Goal: Complete application form

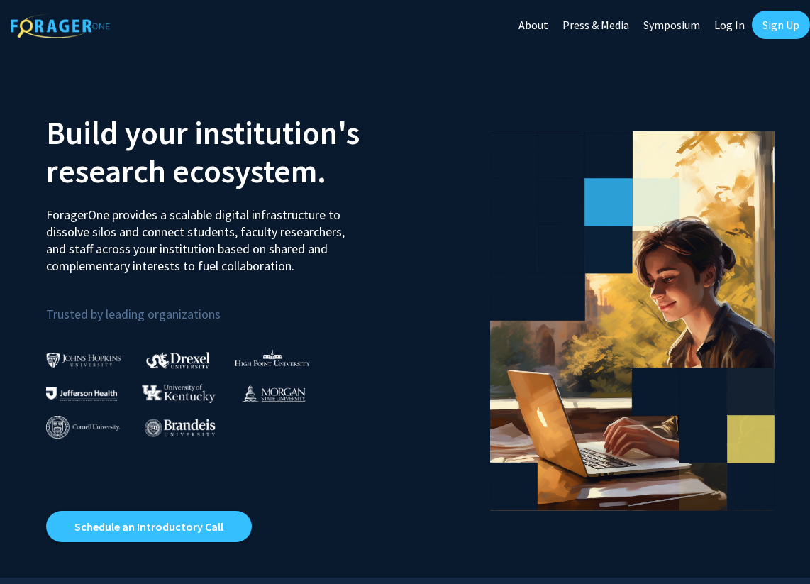
click at [724, 26] on link "Log In" at bounding box center [730, 25] width 45 height 50
select select
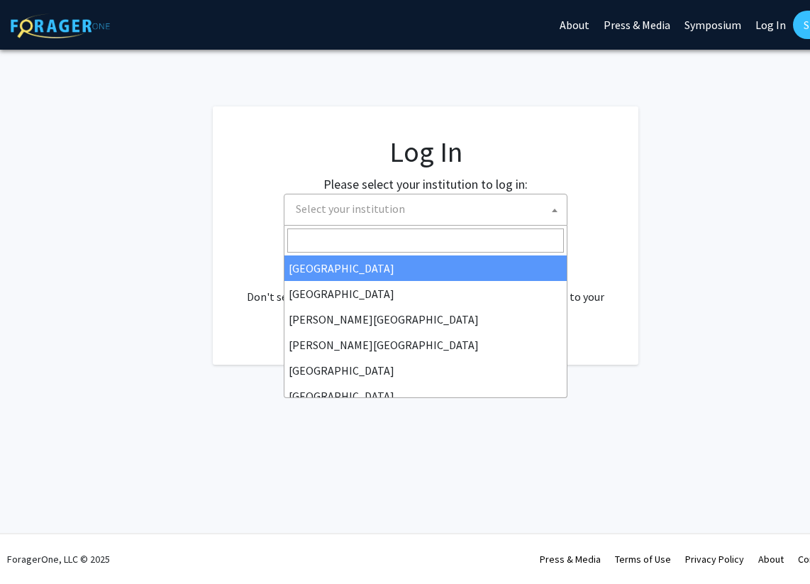
click at [430, 220] on span "Select your institution" at bounding box center [428, 208] width 277 height 29
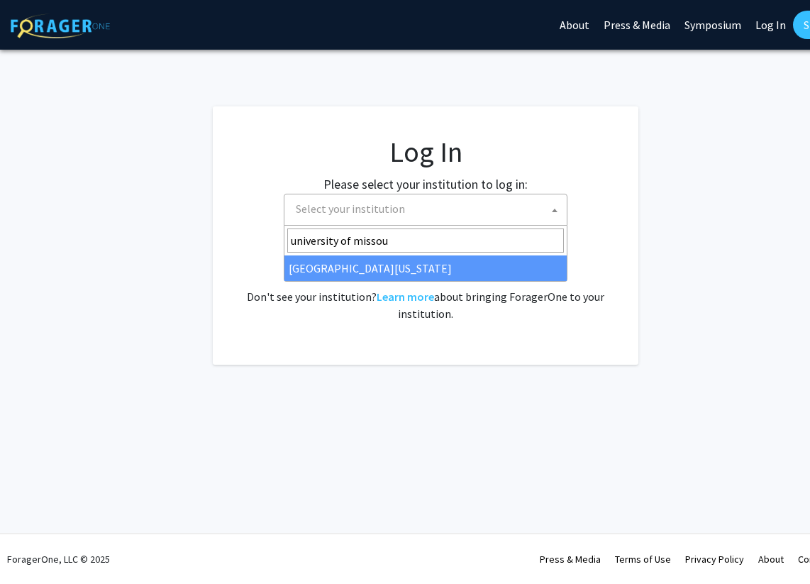
type input "university of missour"
select select "33"
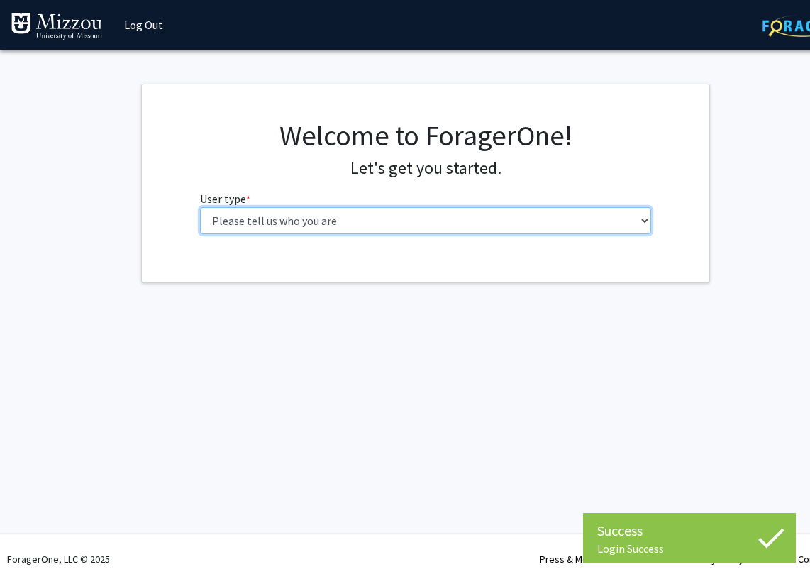
click at [537, 225] on select "Please tell us who you are Undergraduate Student Master's Student Doctoral Cand…" at bounding box center [426, 220] width 452 height 27
click at [200, 207] on select "Please tell us who you are Undergraduate Student Master's Student Doctoral Cand…" at bounding box center [426, 220] width 452 height 27
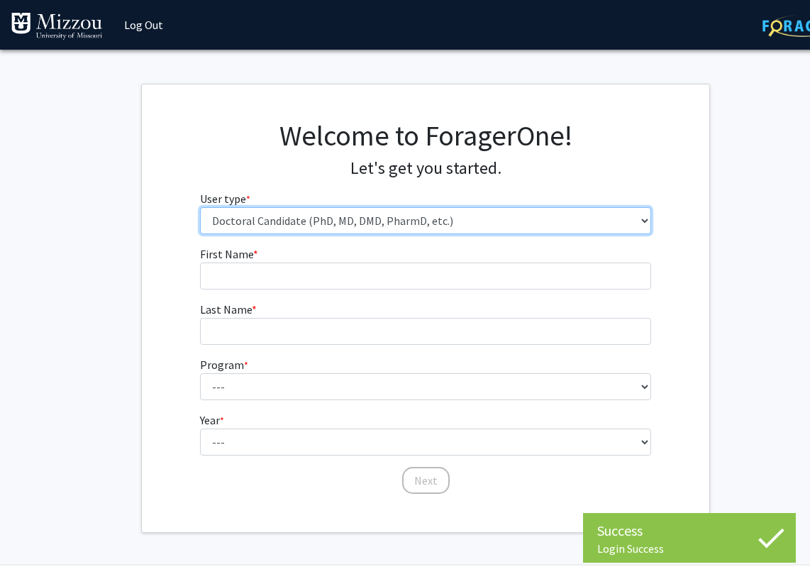
click at [537, 231] on select "Please tell us who you are Undergraduate Student Master's Student Doctoral Cand…" at bounding box center [426, 220] width 452 height 27
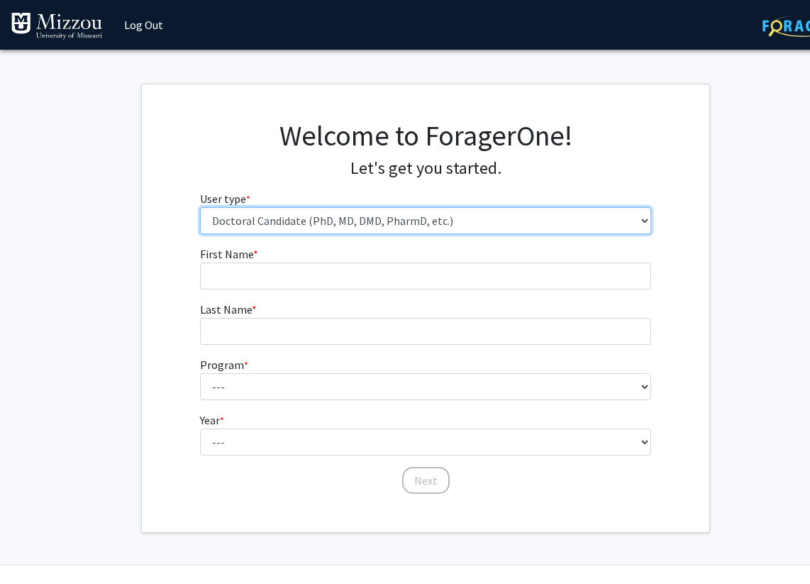
select select "2: masters"
click at [200, 207] on select "Please tell us who you are Undergraduate Student Master's Student Doctoral Cand…" at bounding box center [426, 220] width 452 height 27
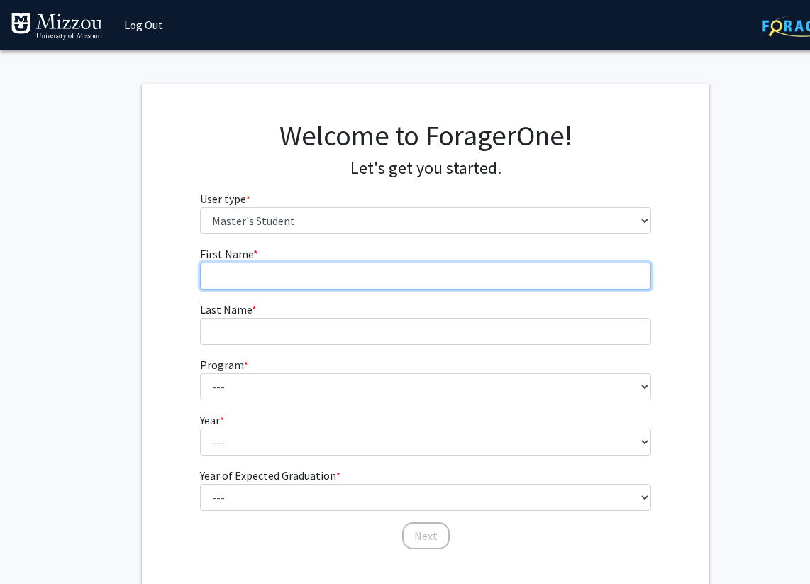
click at [486, 276] on input "First Name * required" at bounding box center [426, 276] width 452 height 27
click at [419, 273] on input "MEgan" at bounding box center [426, 276] width 452 height 27
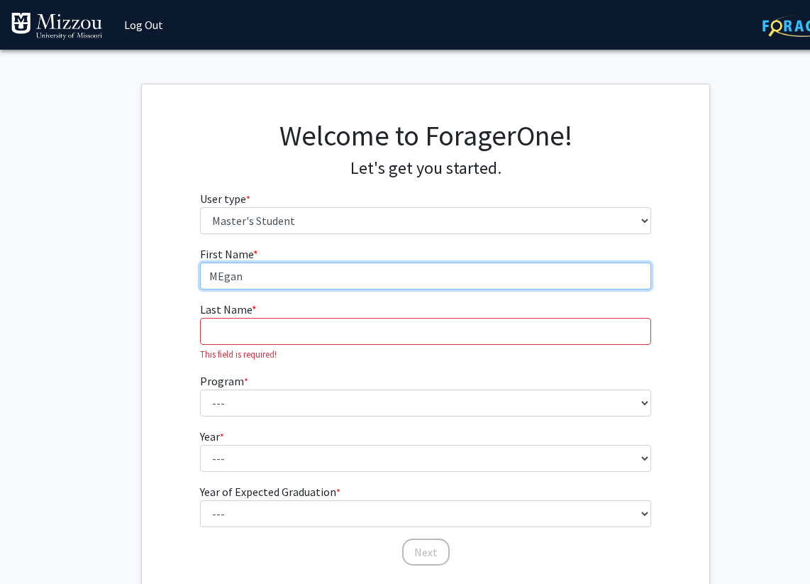
click at [419, 273] on input "MEgan" at bounding box center [426, 276] width 452 height 27
type input "a"
type input "Megan"
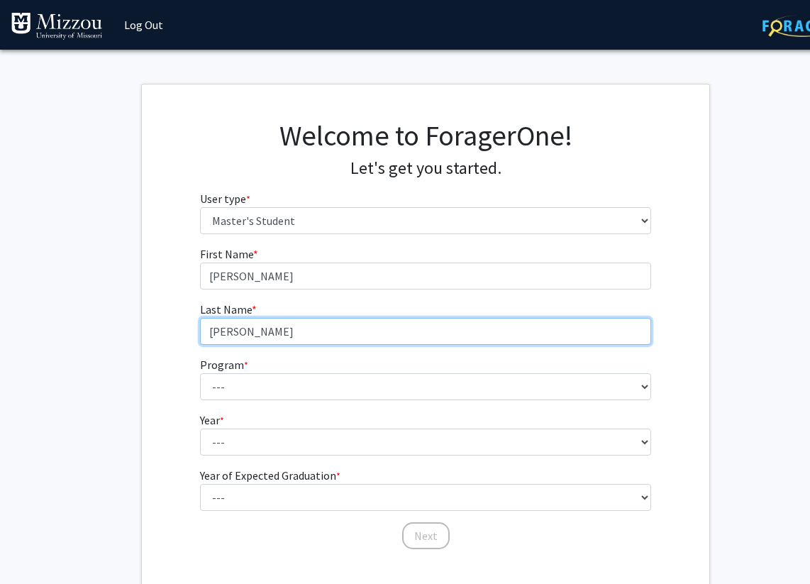
type input "Hennessy"
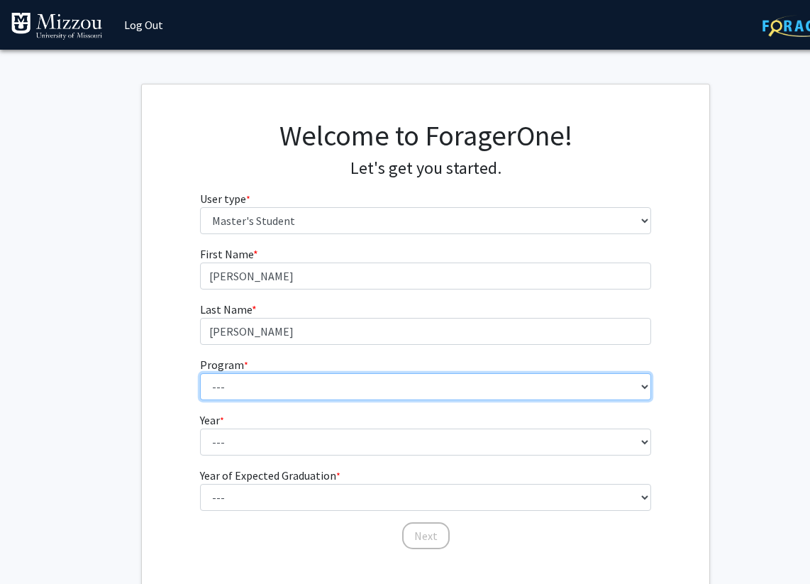
click at [459, 385] on select "--- Academic Medicine Accountancy Agricultural and Applied Economics Agricultur…" at bounding box center [426, 386] width 452 height 27
select select "36: 2271"
click at [200, 373] on select "--- Academic Medicine Accountancy Agricultural and Applied Economics Agricultur…" at bounding box center [426, 386] width 452 height 27
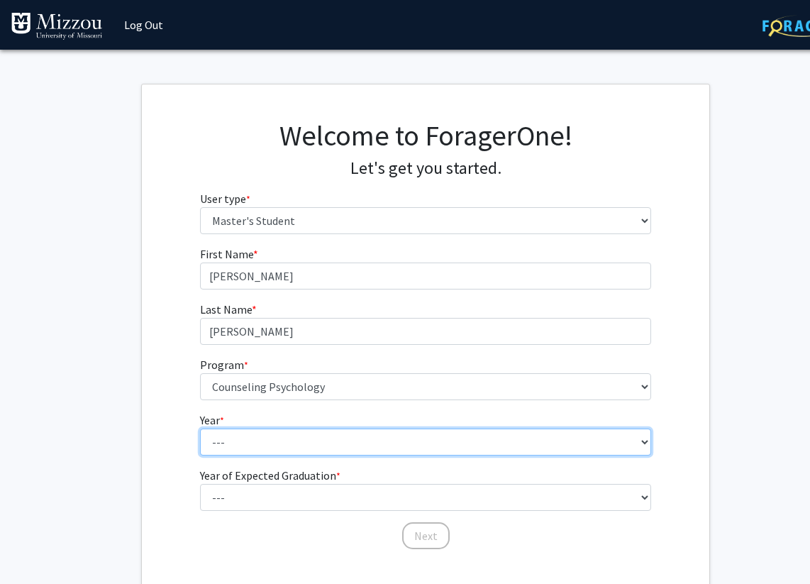
click at [356, 429] on select "--- First Year Second Year" at bounding box center [426, 442] width 452 height 27
select select "2: second_year"
click at [200, 429] on select "--- First Year Second Year" at bounding box center [426, 442] width 452 height 27
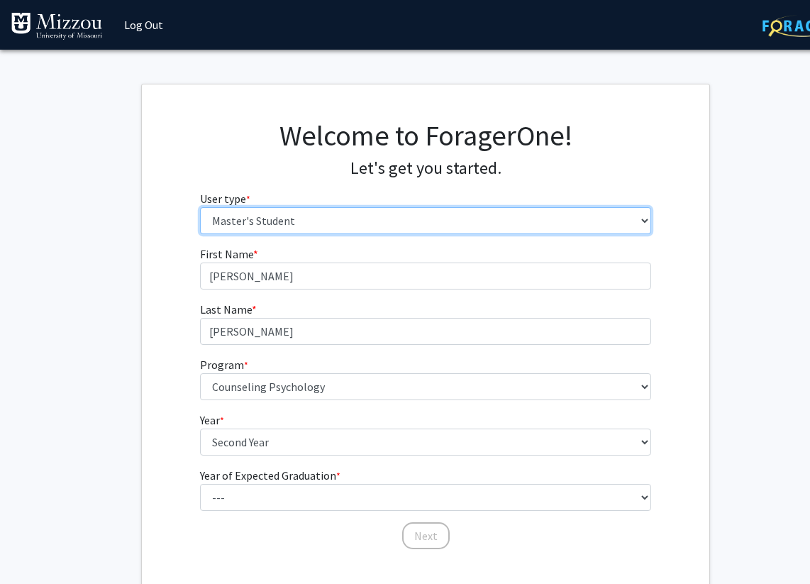
click at [371, 222] on select "Please tell us who you are Undergraduate Student Master's Student Doctoral Cand…" at bounding box center [426, 220] width 452 height 27
select select "3: doc"
click at [200, 207] on select "Please tell us who you are Undergraduate Student Master's Student Doctoral Cand…" at bounding box center [426, 220] width 452 height 27
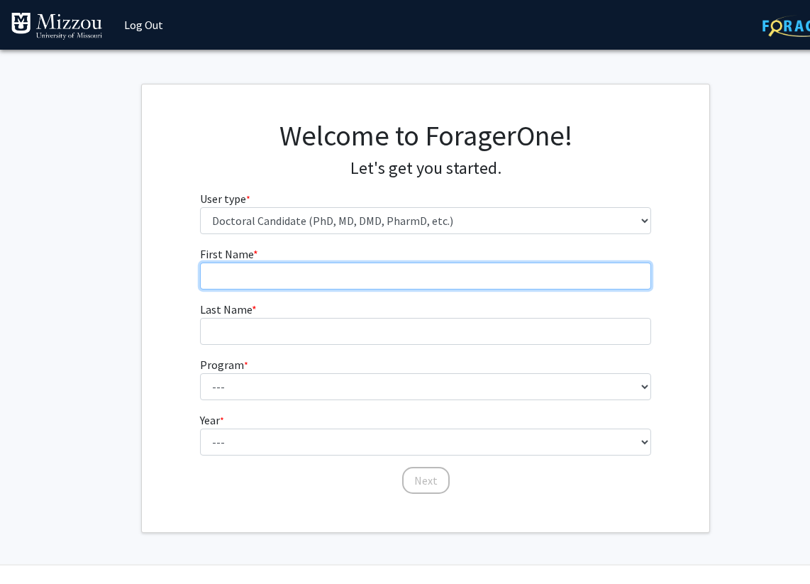
click at [361, 268] on input "First Name * required" at bounding box center [426, 276] width 452 height 27
type input "Megan"
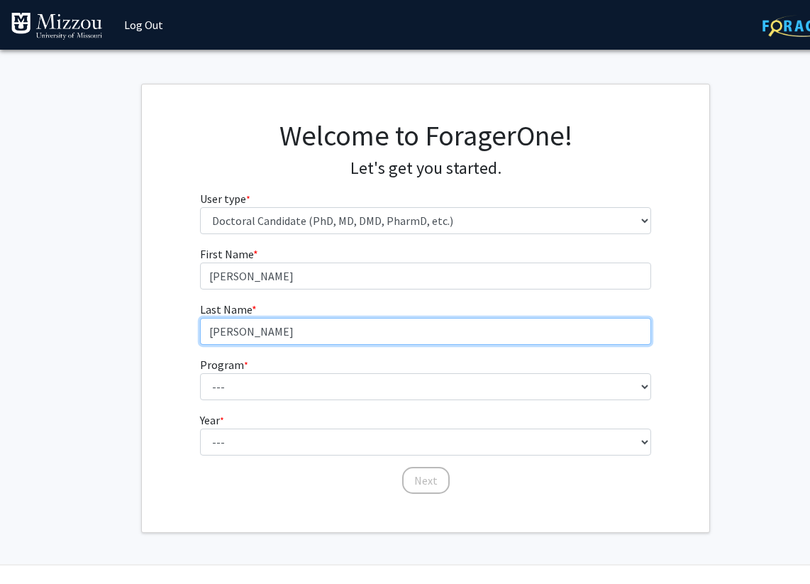
type input "Hennessy"
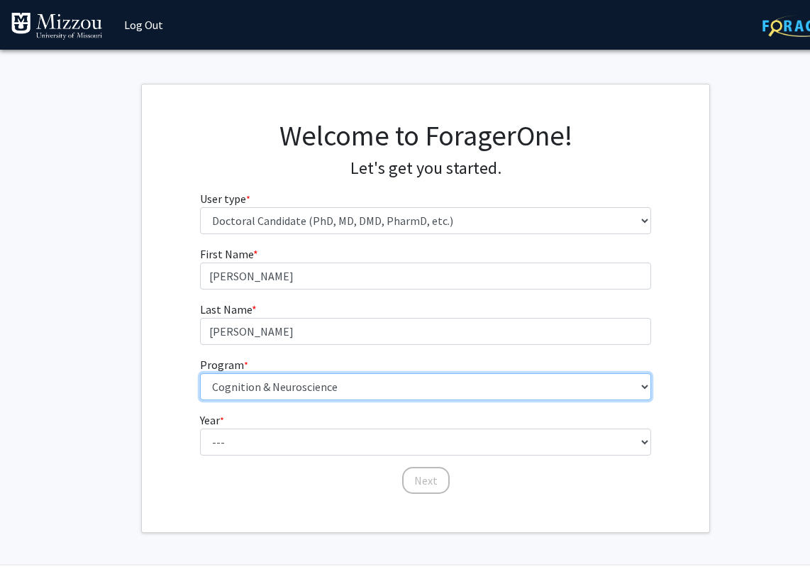
select select "24: 973"
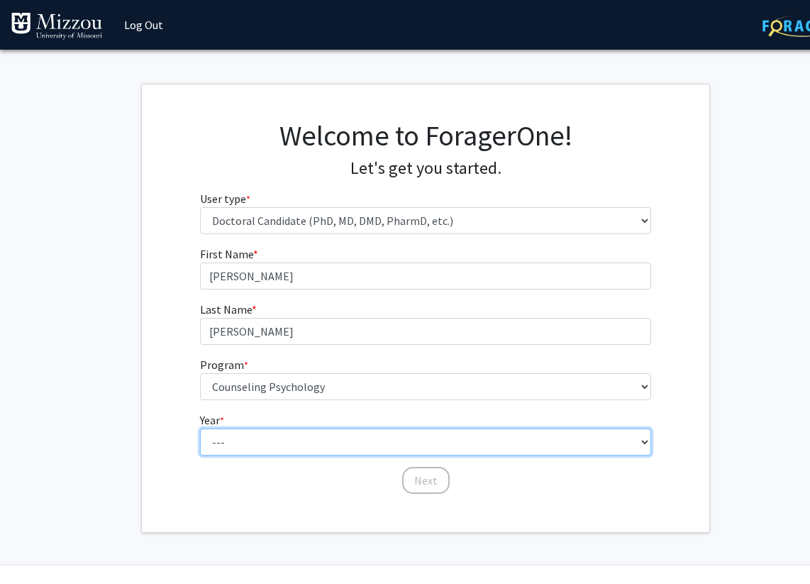
click at [359, 437] on select "--- First Year Second Year Third Year Fourth Year Fifth Year Sixth Year Seventh…" at bounding box center [426, 442] width 452 height 27
select select "3: third_year"
click at [200, 429] on select "--- First Year Second Year Third Year Fourth Year Fifth Year Sixth Year Seventh…" at bounding box center [426, 442] width 452 height 27
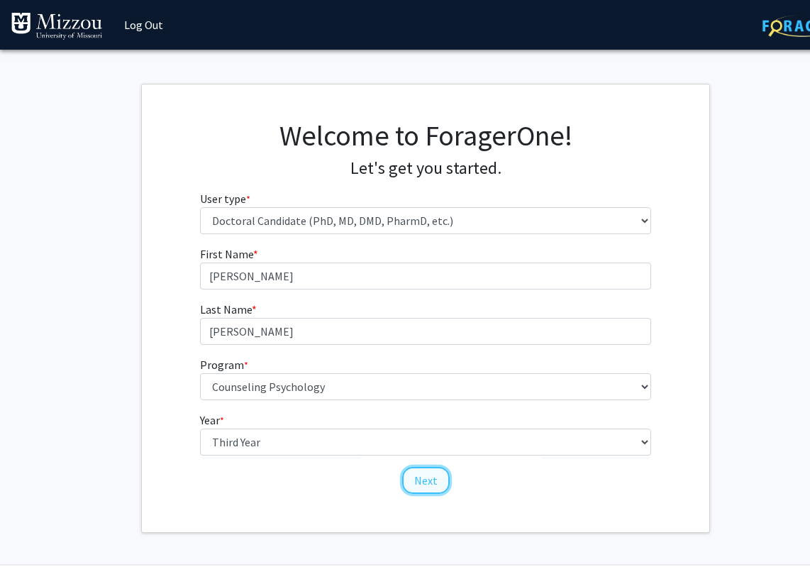
click at [430, 481] on button "Next" at bounding box center [426, 480] width 48 height 27
